Goal: Communication & Community: Participate in discussion

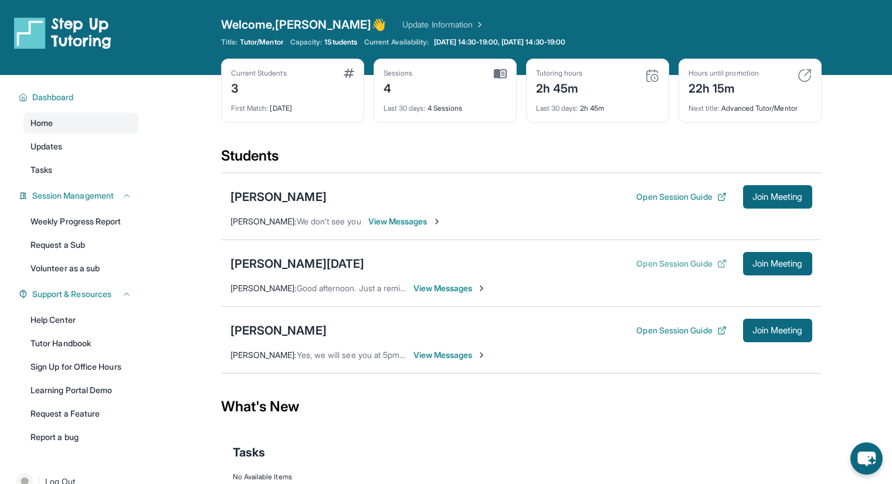
scroll to position [75, 0]
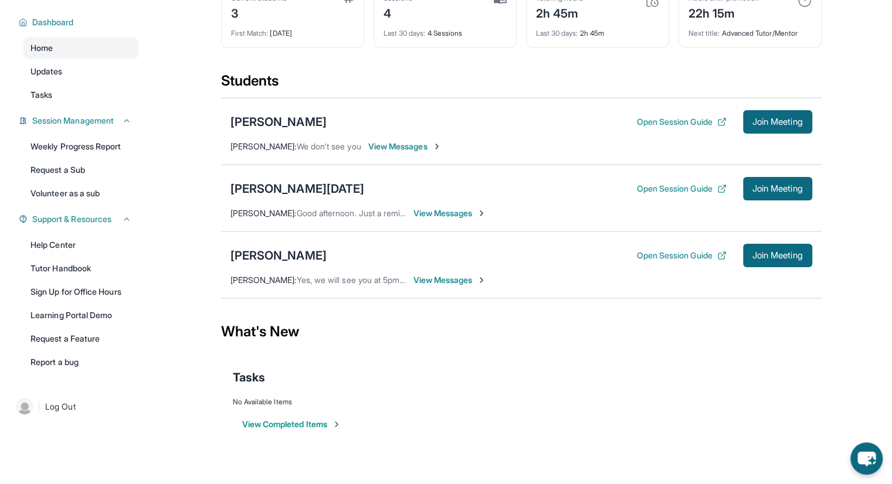
click at [297, 215] on span "Good afternoon. Just a reminder, we have a meeting up at 6 pm. I will see you t…" at bounding box center [452, 213] width 310 height 10
click at [779, 258] on span "Join Meeting" at bounding box center [777, 255] width 50 height 7
click at [278, 193] on div "[PERSON_NAME][DATE]" at bounding box center [297, 189] width 134 height 16
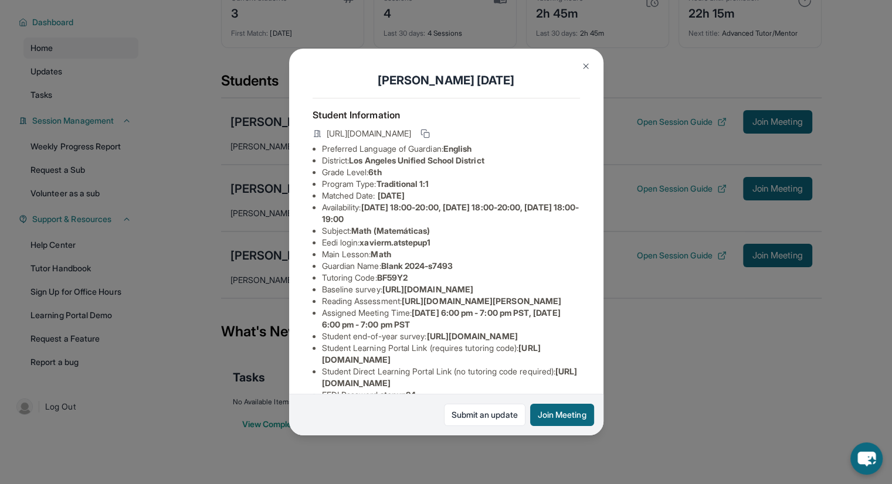
click at [584, 66] on img at bounding box center [585, 66] width 9 height 9
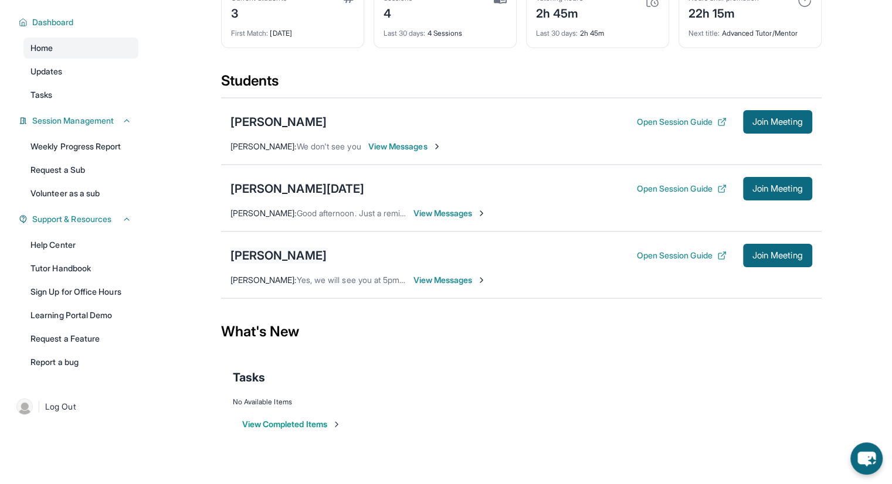
click at [280, 255] on div "[PERSON_NAME]" at bounding box center [278, 255] width 96 height 16
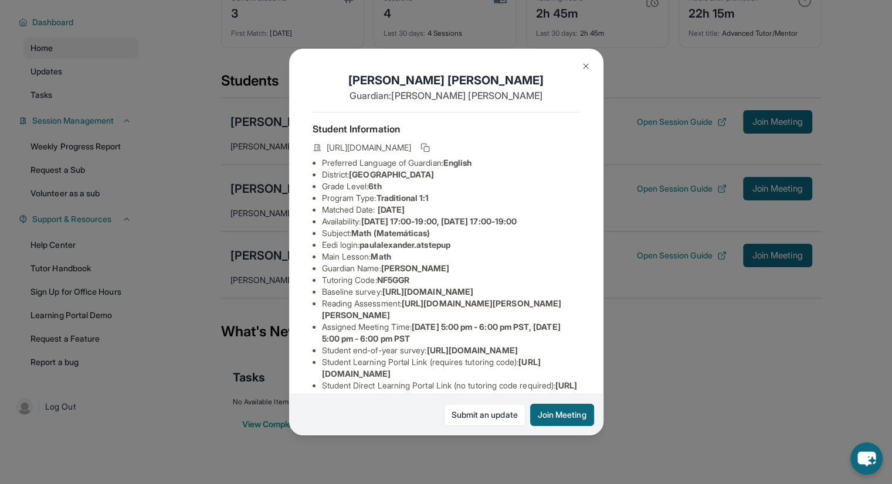
click at [434, 179] on span "Berryessa Union School District" at bounding box center [391, 174] width 85 height 10
drag, startPoint x: 487, startPoint y: 183, endPoint x: 351, endPoint y: 184, distance: 135.5
click at [351, 181] on li "District: Berryessa Union School District" at bounding box center [451, 175] width 258 height 12
copy li "Berryessa Union School District"
click at [587, 66] on img at bounding box center [585, 66] width 9 height 9
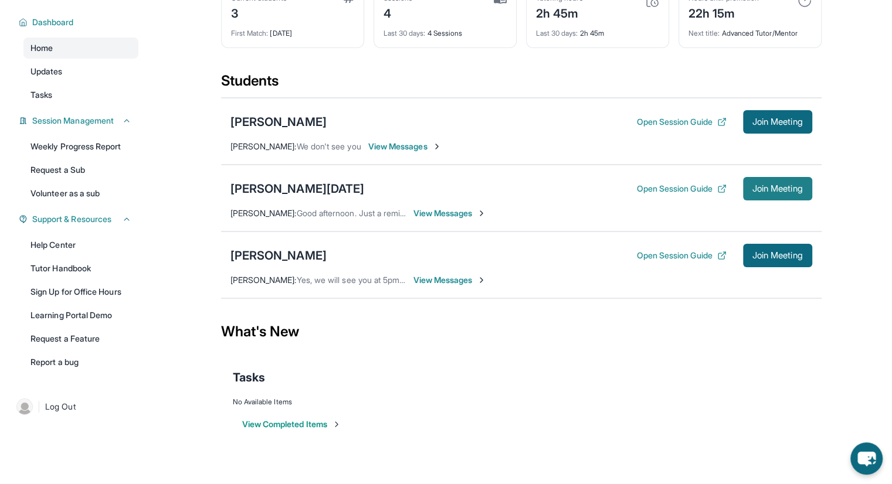
click at [766, 191] on span "Join Meeting" at bounding box center [777, 188] width 50 height 7
click at [800, 261] on button "Join Meeting" at bounding box center [777, 255] width 69 height 23
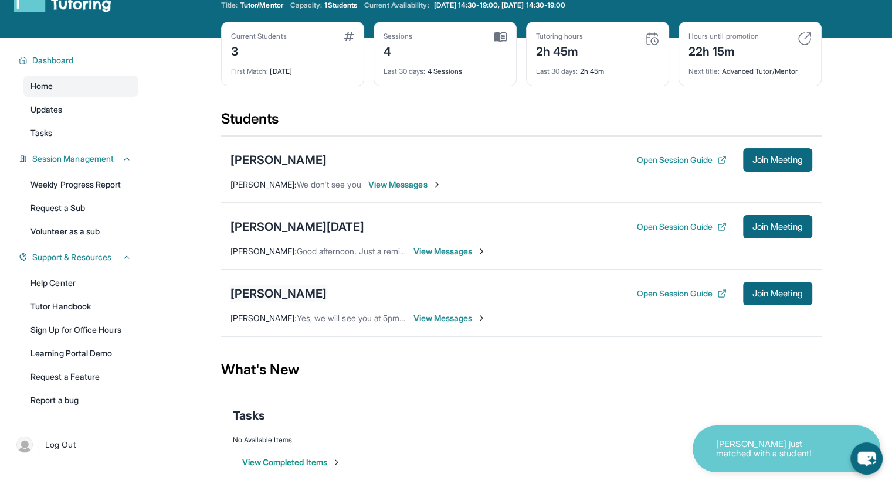
scroll to position [75, 0]
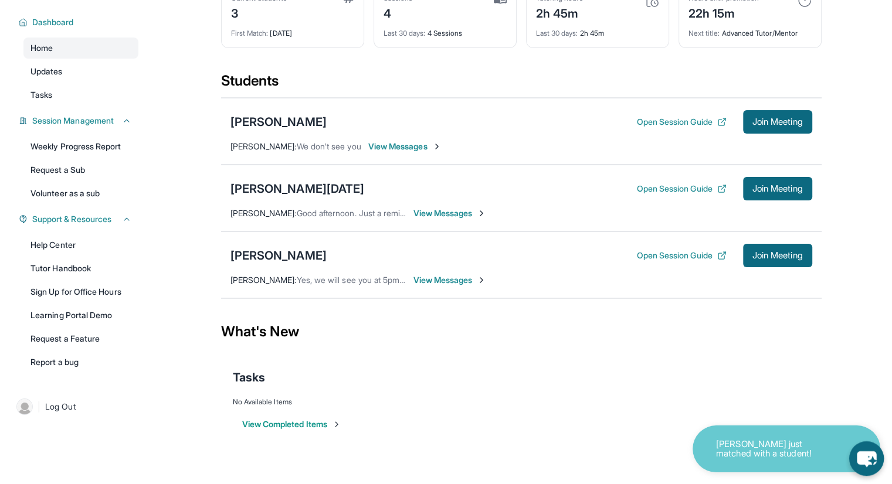
click at [866, 456] on icon "chat-button" at bounding box center [866, 460] width 19 height 16
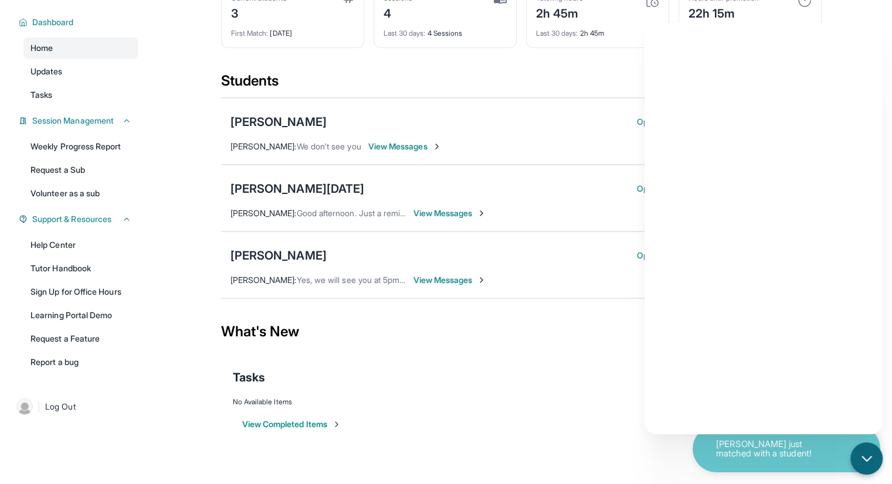
click at [576, 369] on div "Tasks" at bounding box center [521, 377] width 577 height 16
